Goal: Connect with others: Connect with others

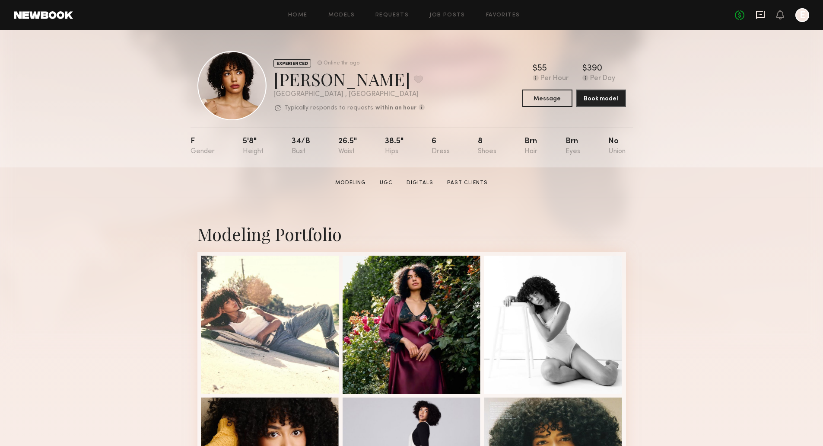
click at [758, 14] on icon at bounding box center [761, 15] width 10 height 10
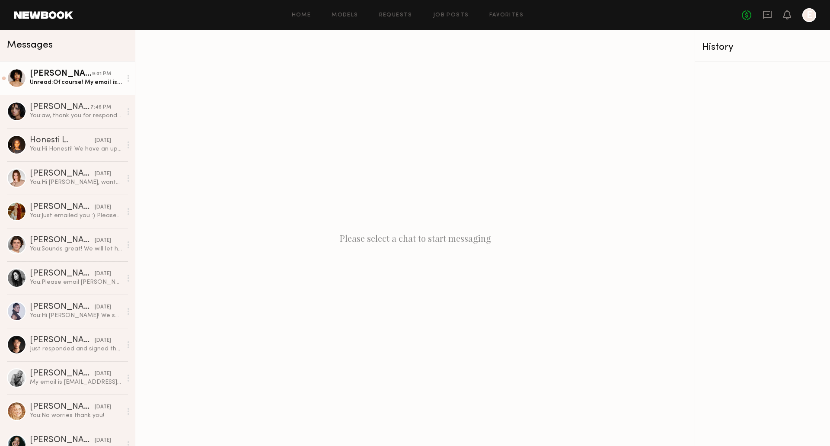
click at [60, 78] on div "[PERSON_NAME]" at bounding box center [61, 74] width 62 height 9
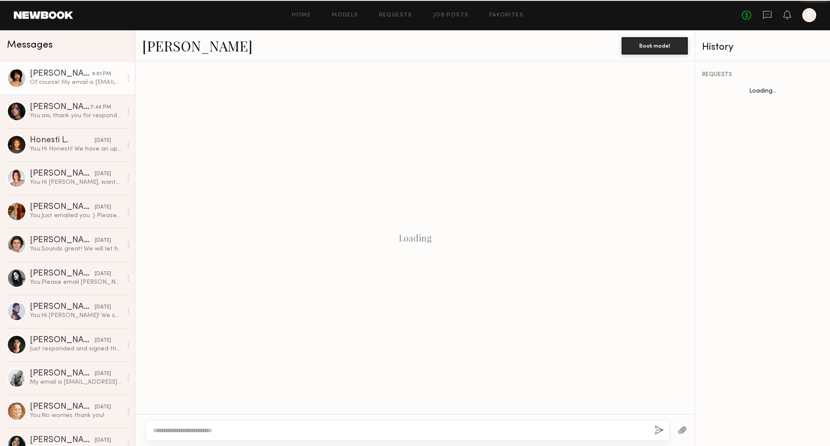
scroll to position [240, 0]
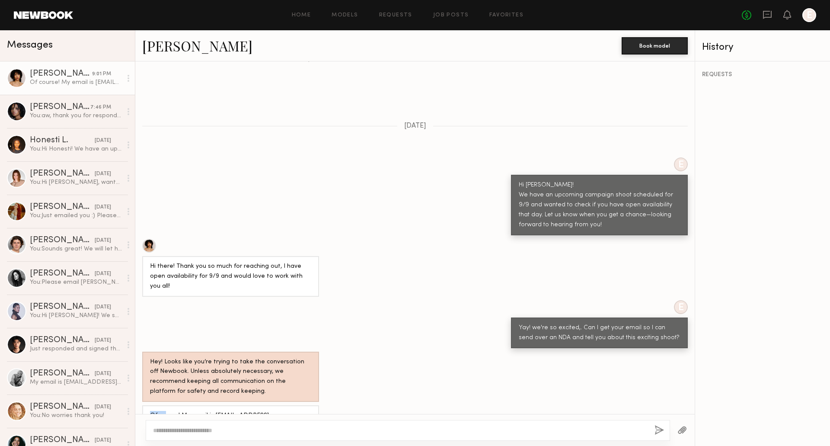
drag, startPoint x: 150, startPoint y: 389, endPoint x: 163, endPoint y: 389, distance: 13.0
click at [163, 411] on div "Of course! My email is [EMAIL_ADDRESS][DOMAIN_NAME]. Looking forward to it!" at bounding box center [230, 421] width 161 height 20
click at [233, 411] on div "Of course! My email is [EMAIL_ADDRESS][DOMAIN_NAME]. Looking forward to it!" at bounding box center [230, 421] width 161 height 20
click at [412, 423] on div at bounding box center [408, 430] width 524 height 21
click at [410, 427] on textarea at bounding box center [400, 430] width 495 height 9
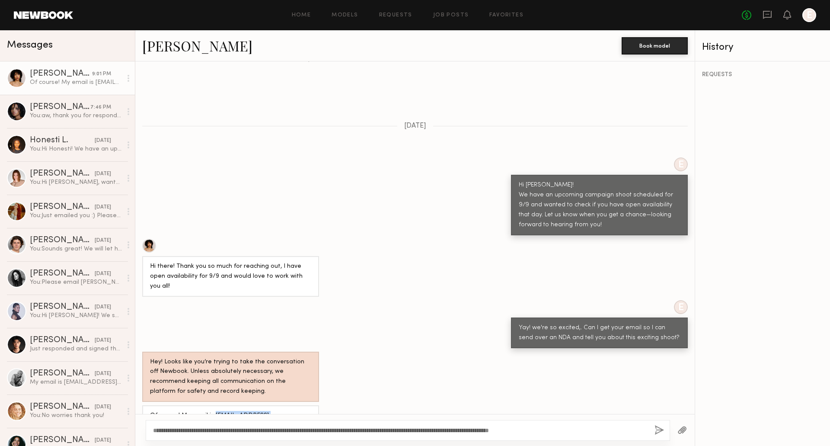
drag, startPoint x: 213, startPoint y: 384, endPoint x: 309, endPoint y: 383, distance: 96.0
click at [309, 411] on div "Of course! My email is [EMAIL_ADDRESS][DOMAIN_NAME]. Looking forward to it!" at bounding box center [230, 421] width 161 height 20
copy div "[EMAIL_ADDRESS][DOMAIN_NAME]."
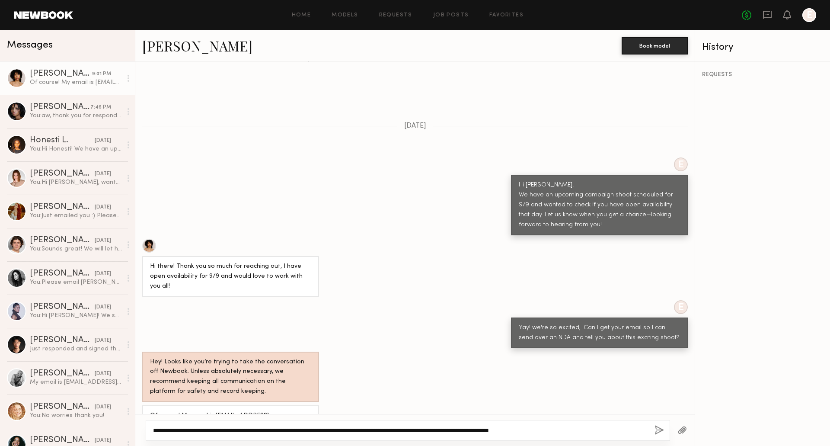
click at [161, 431] on textarea "**********" at bounding box center [400, 430] width 495 height 9
click at [154, 431] on textarea "**********" at bounding box center [400, 430] width 495 height 9
drag, startPoint x: 157, startPoint y: 431, endPoint x: 188, endPoint y: 431, distance: 31.6
click at [188, 431] on textarea "**********" at bounding box center [400, 430] width 495 height 9
type textarea "**********"
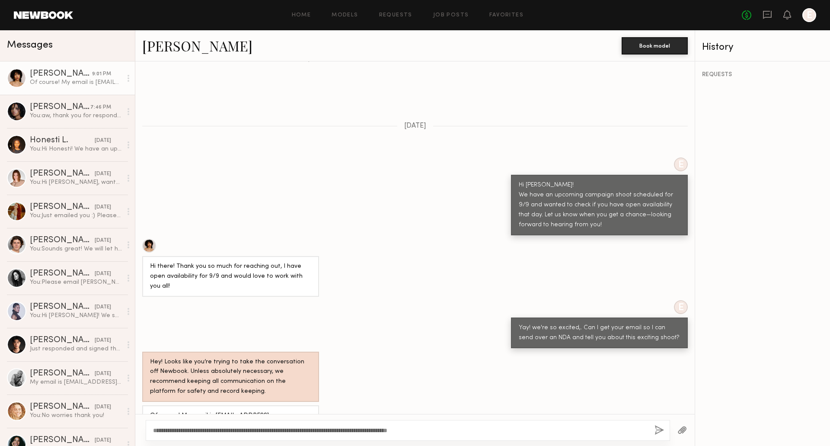
click at [660, 430] on button "button" at bounding box center [659, 430] width 10 height 11
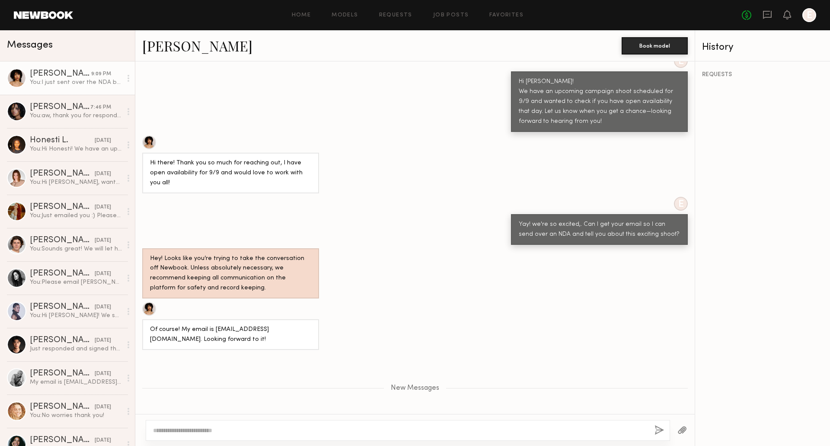
scroll to position [359, 0]
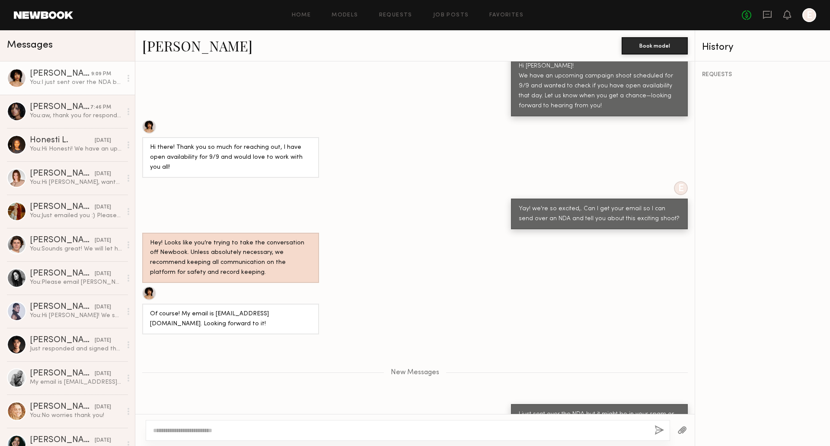
click at [427, 233] on div "Hey! Looks like you’re trying to take the conversation off Newbook. Unless abso…" at bounding box center [414, 258] width 559 height 51
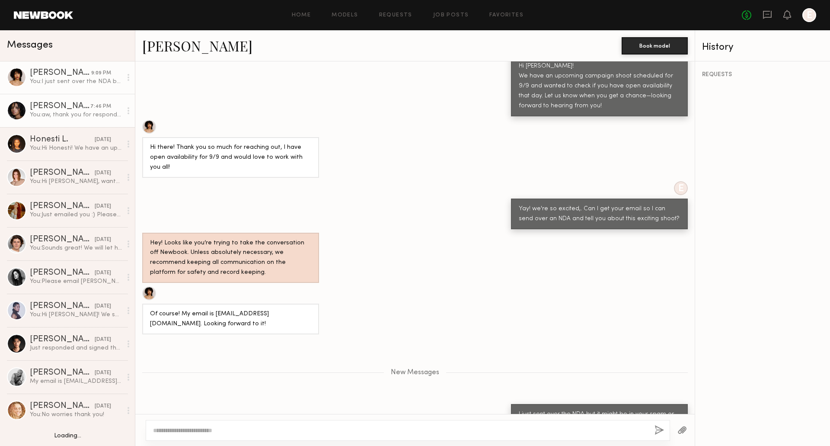
scroll to position [1, 0]
click at [61, 106] on div "[PERSON_NAME]" at bounding box center [60, 106] width 61 height 9
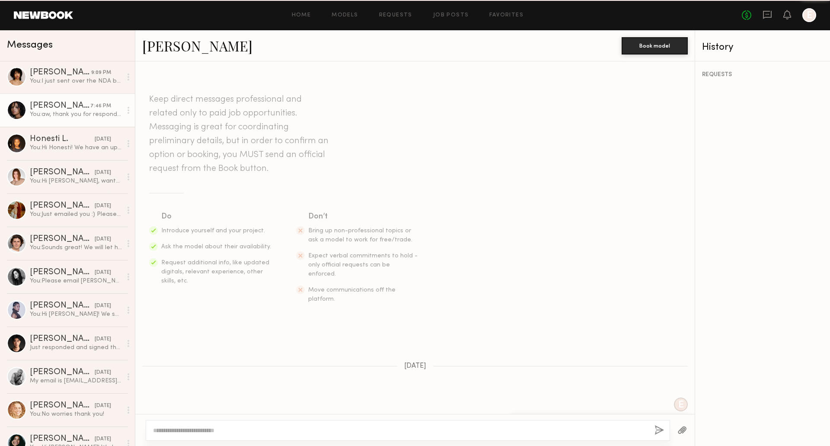
scroll to position [125, 0]
